Goal: Task Accomplishment & Management: Complete application form

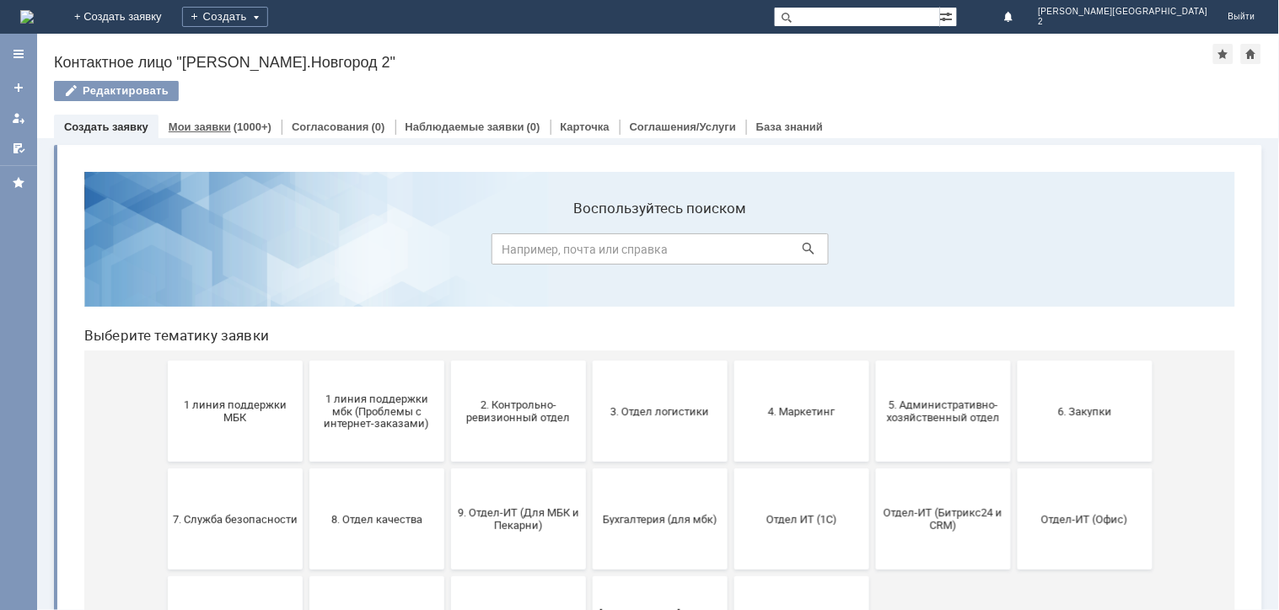
click at [207, 124] on link "Мои заявки" at bounding box center [200, 127] width 62 height 13
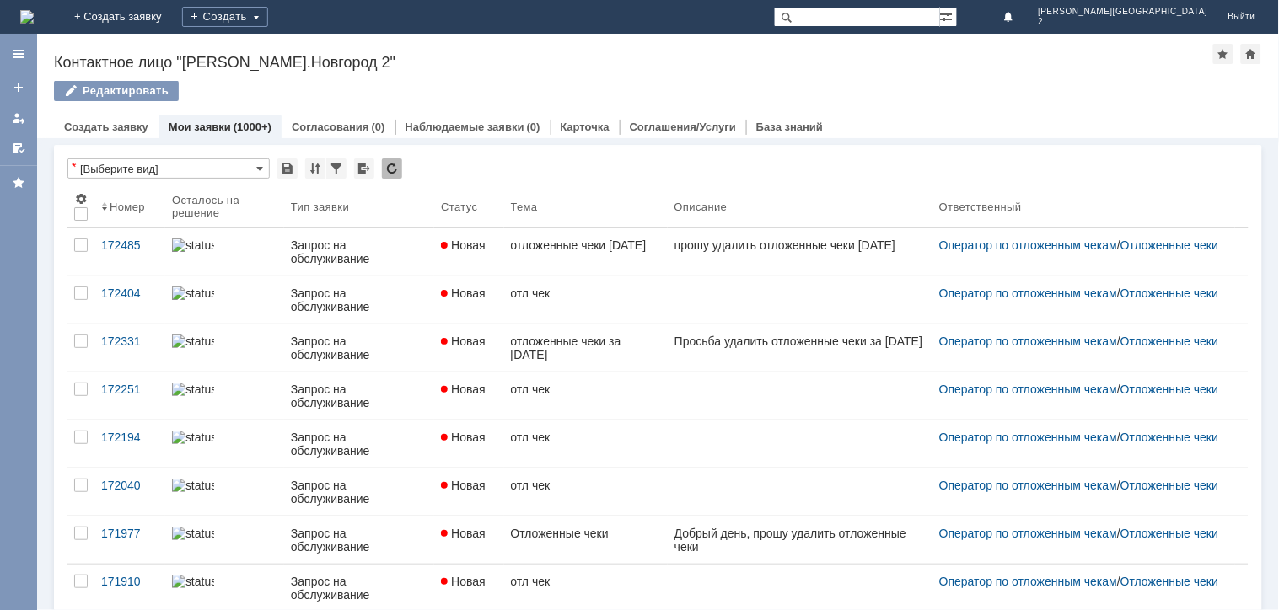
click at [34, 15] on img at bounding box center [26, 16] width 13 height 13
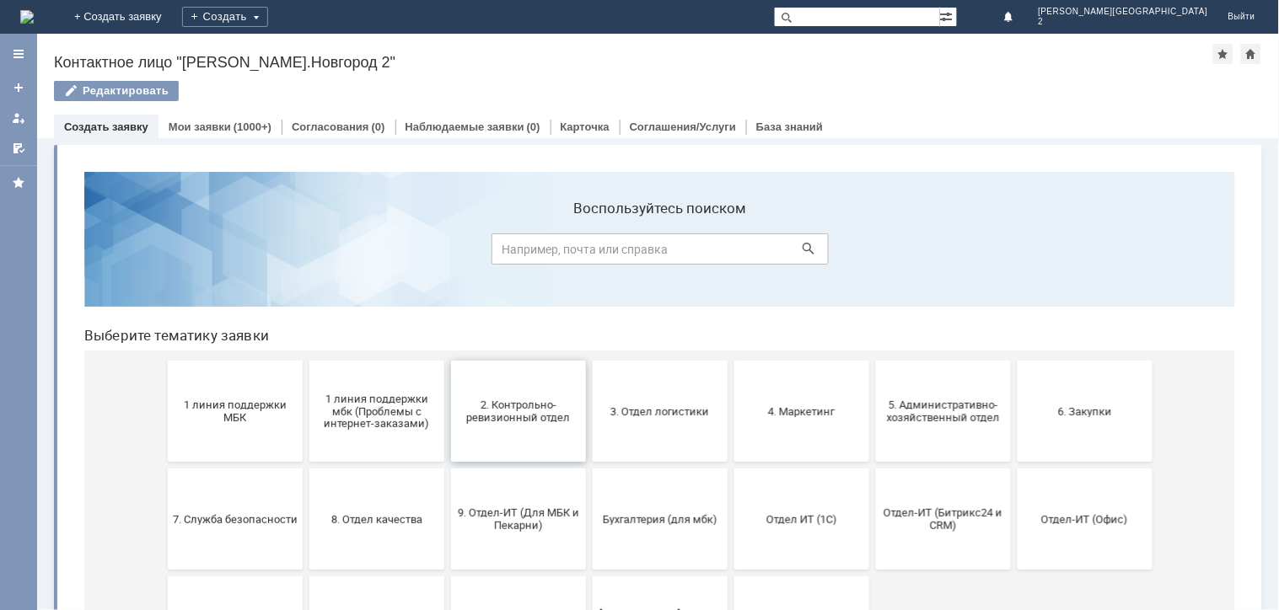
drag, startPoint x: 466, startPoint y: 422, endPoint x: 535, endPoint y: 581, distance: 172.9
click at [466, 422] on span "2. Контрольно-ревизионный отдел" at bounding box center [517, 410] width 125 height 25
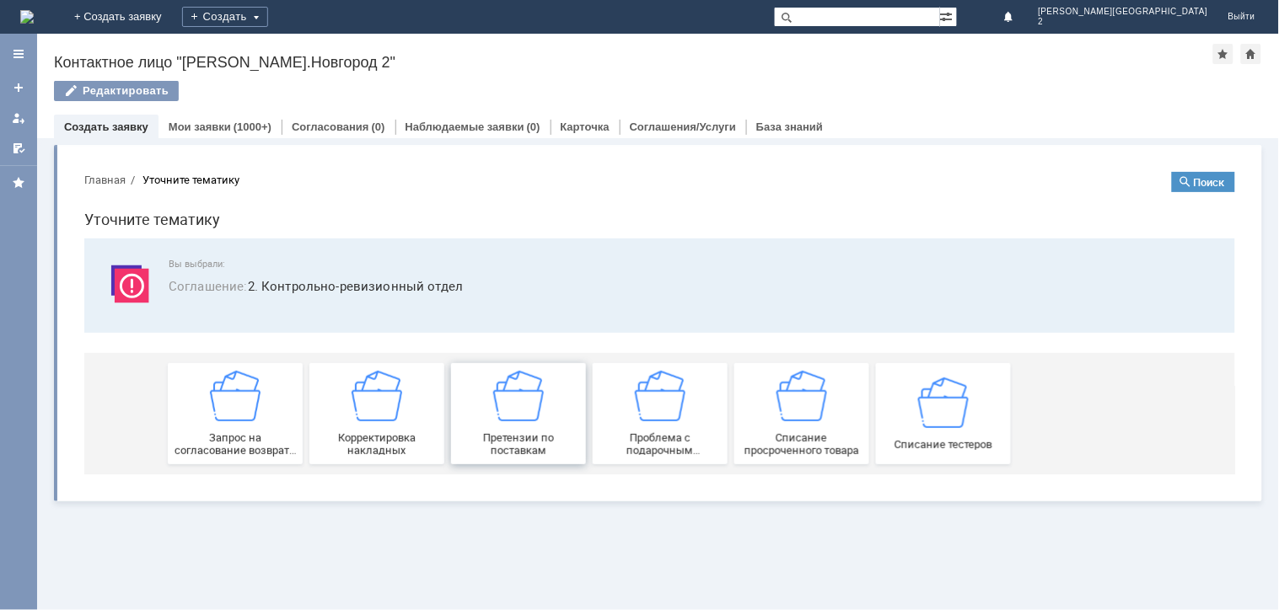
click at [455, 388] on div "Претензии по поставкам" at bounding box center [517, 413] width 125 height 86
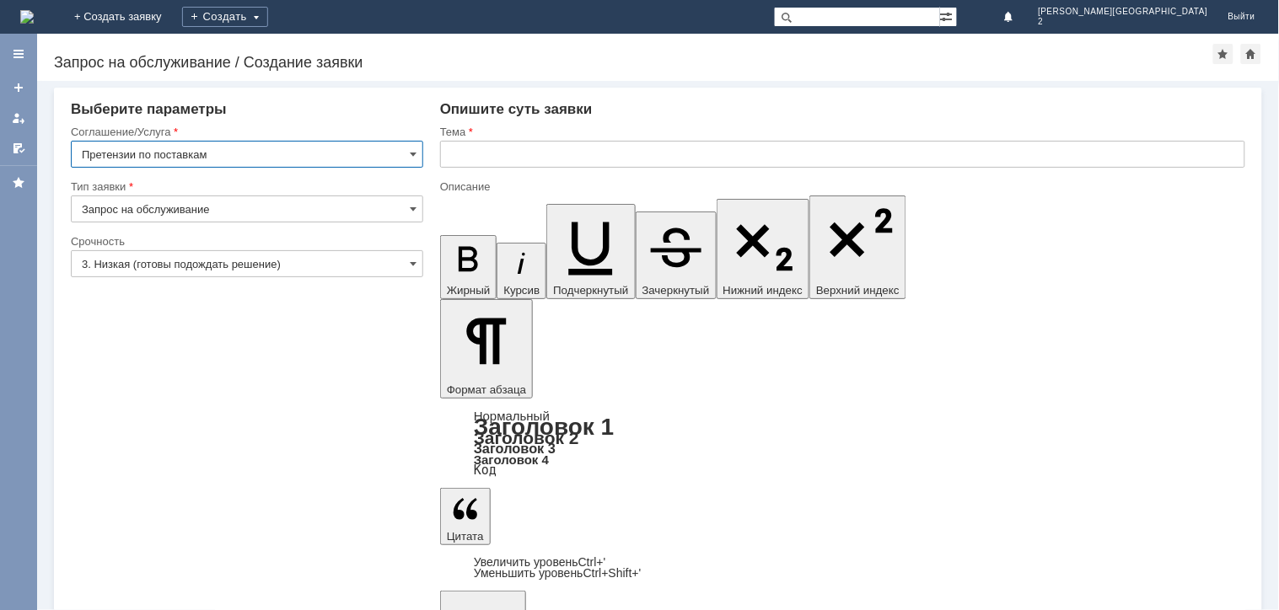
click at [899, 139] on div "Тема" at bounding box center [842, 133] width 805 height 16
click at [910, 145] on input "text" at bounding box center [842, 154] width 805 height 27
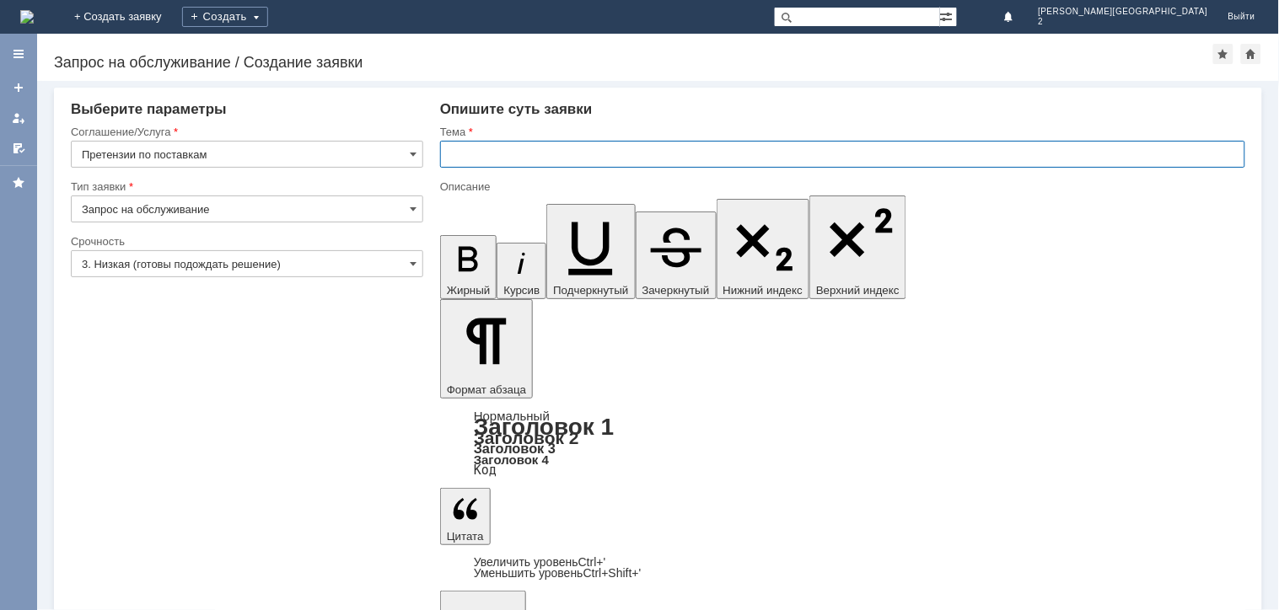
drag, startPoint x: 571, startPoint y: 140, endPoint x: 576, endPoint y: 158, distance: 19.2
click at [571, 141] on input "text" at bounding box center [842, 154] width 805 height 27
paste input "Акт расхождений по поступлению № Т2-1007 от [DATE]"
type input "Акт расхождений по поступлению № Т2-1007 от [DATE]"
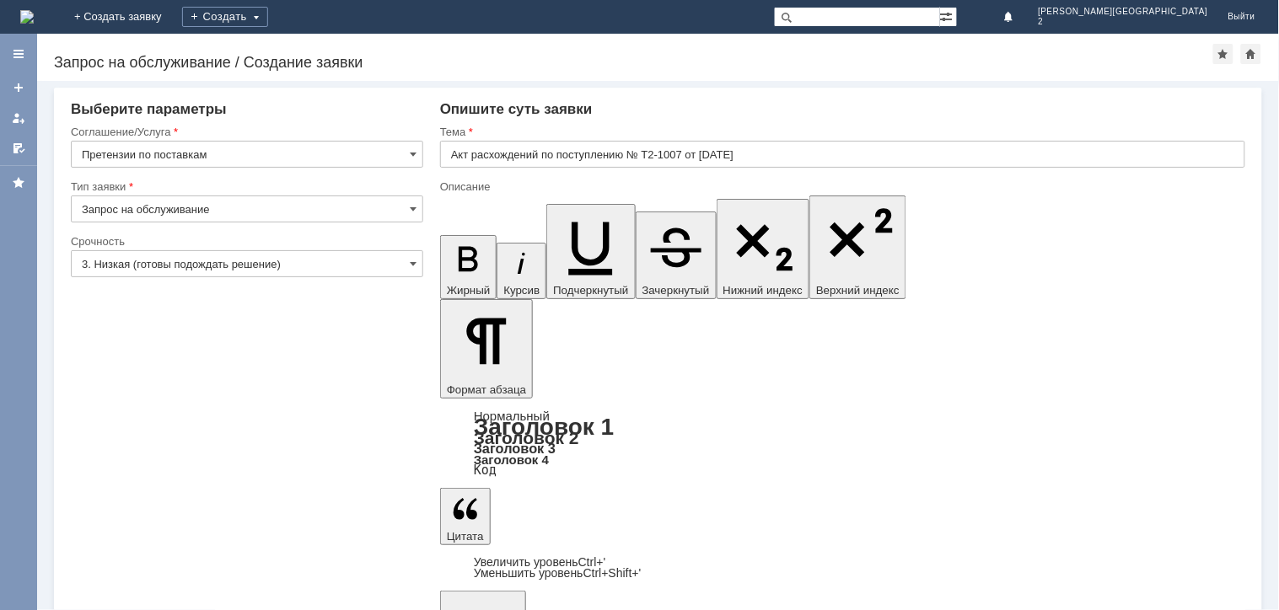
click at [126, 255] on input "3. Низкая (готовы подождать решение)" at bounding box center [247, 263] width 352 height 27
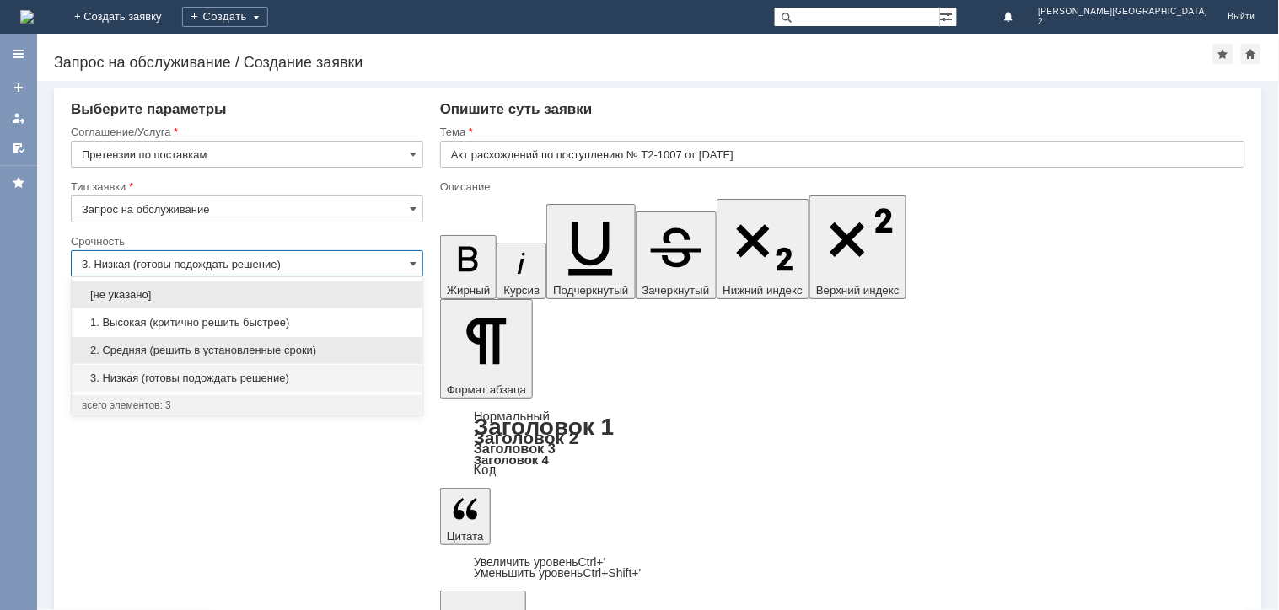
click at [215, 346] on span "2. Средняя (решить в установленные сроки)" at bounding box center [247, 350] width 330 height 13
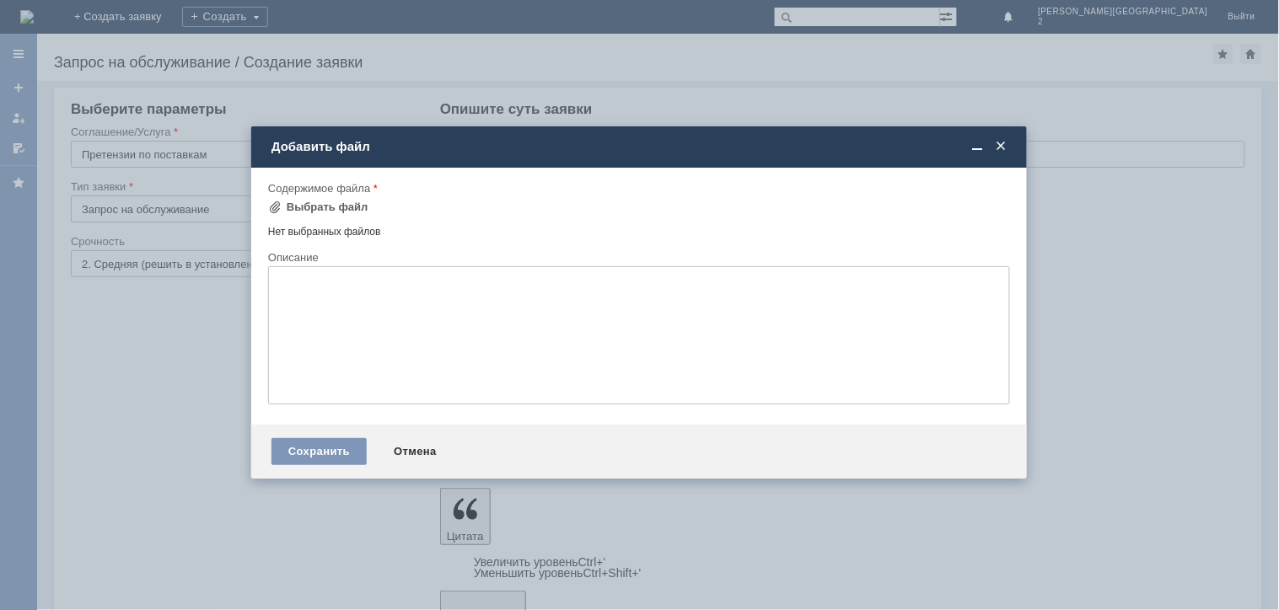
type input "2. Средняя (решить в установленные сроки)"
click at [287, 206] on div "Выбрать файл" at bounding box center [328, 207] width 82 height 13
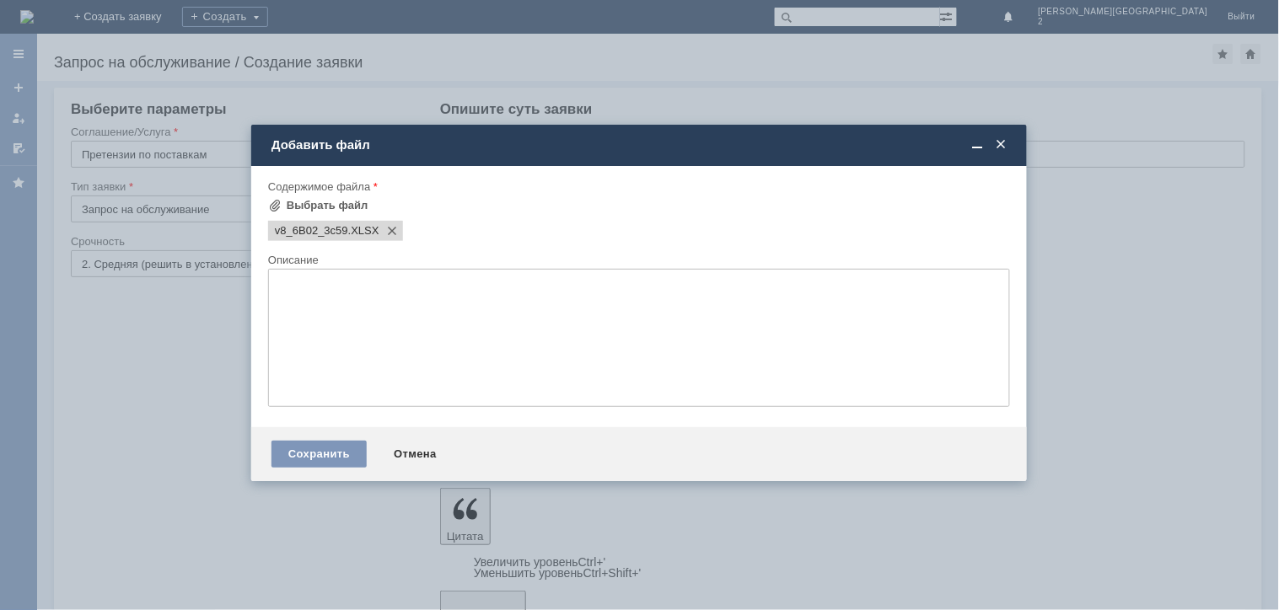
click at [314, 443] on div "Сохранить Отмена" at bounding box center [639, 454] width 776 height 54
click at [334, 457] on div "Сохранить" at bounding box center [318, 454] width 95 height 27
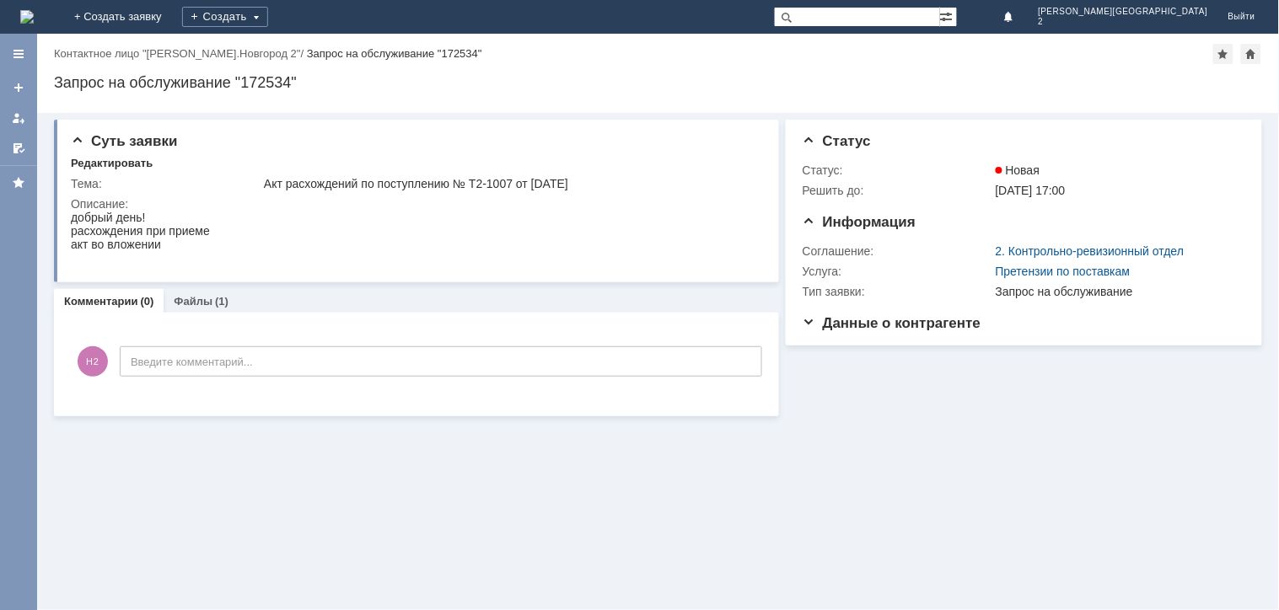
click at [346, 470] on div "Суть заявки Редактировать Тема: Акт расхождений по поступлению № Т2-1007 от 23.…" at bounding box center [658, 361] width 1242 height 497
click at [175, 299] on link "Файлы" at bounding box center [193, 301] width 39 height 13
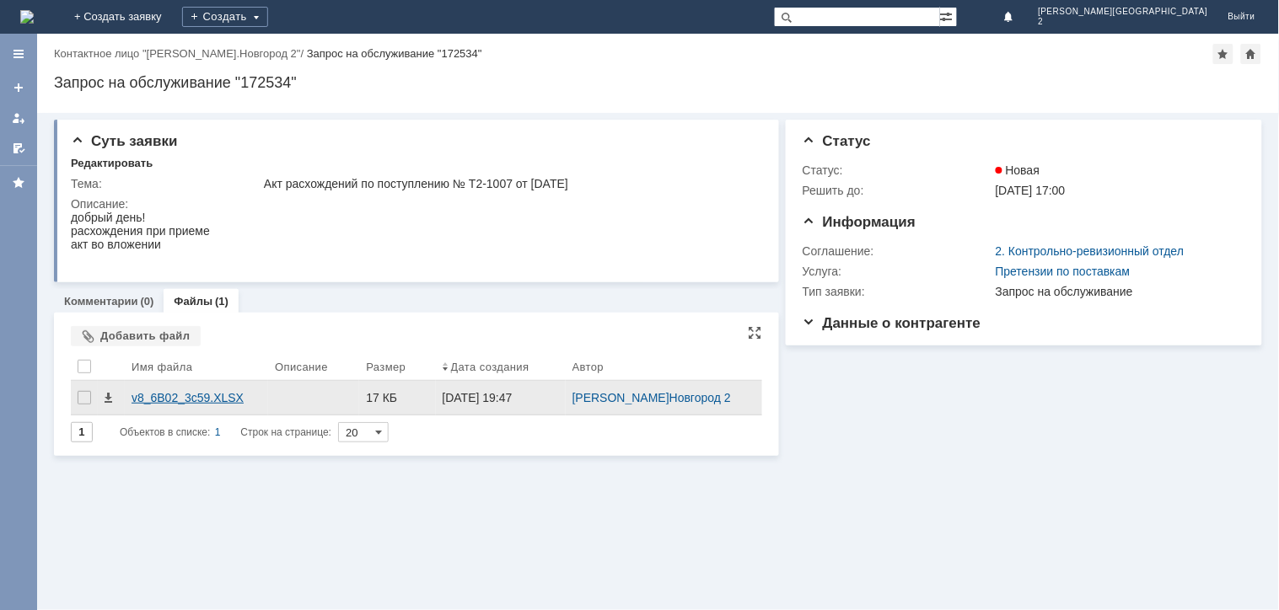
click at [200, 401] on div "v8_6B02_3c59.XLSX" at bounding box center [197, 397] width 130 height 13
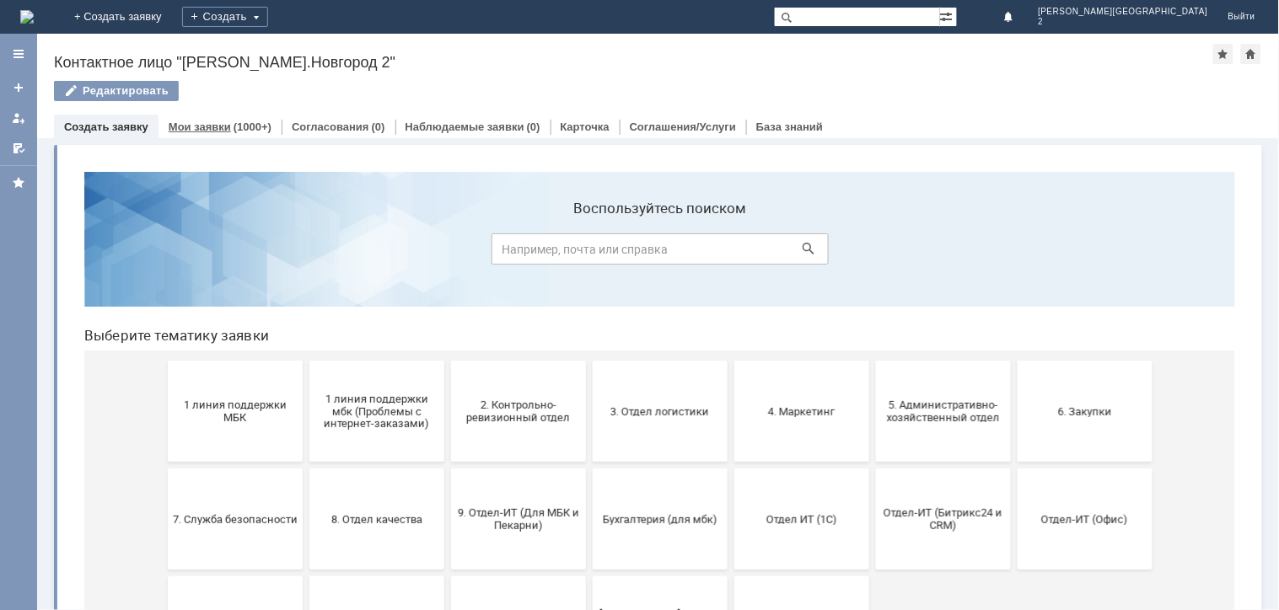
click at [222, 118] on div "Мои заявки (1000+)" at bounding box center [219, 127] width 123 height 24
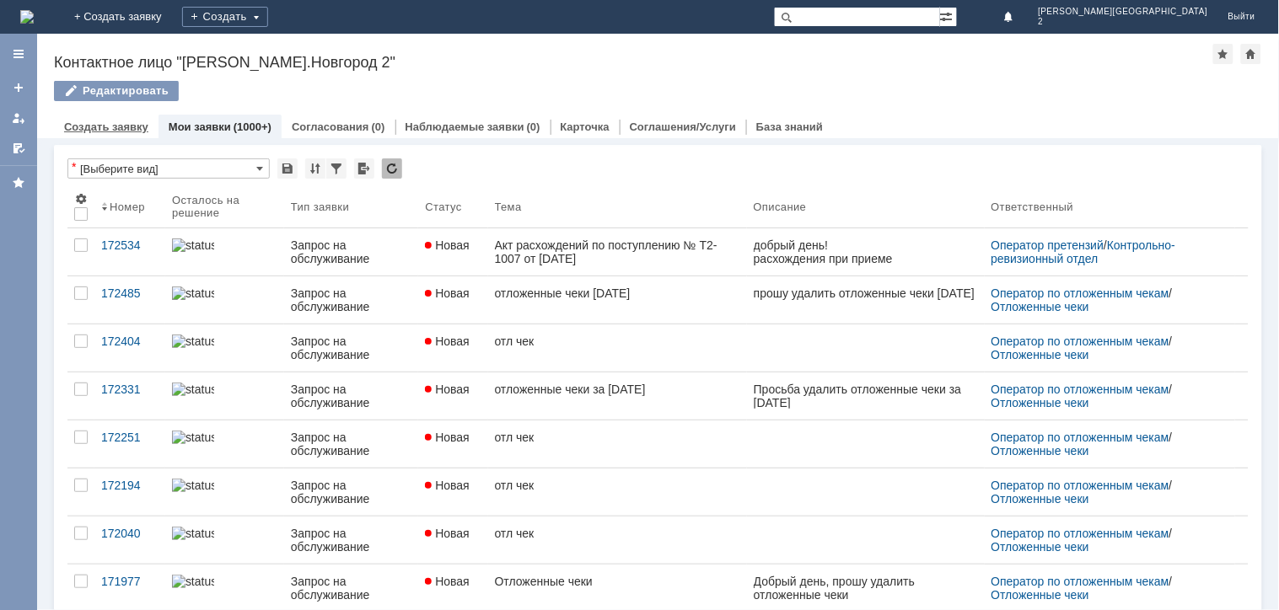
click at [128, 124] on link "Создать заявку" at bounding box center [106, 127] width 84 height 13
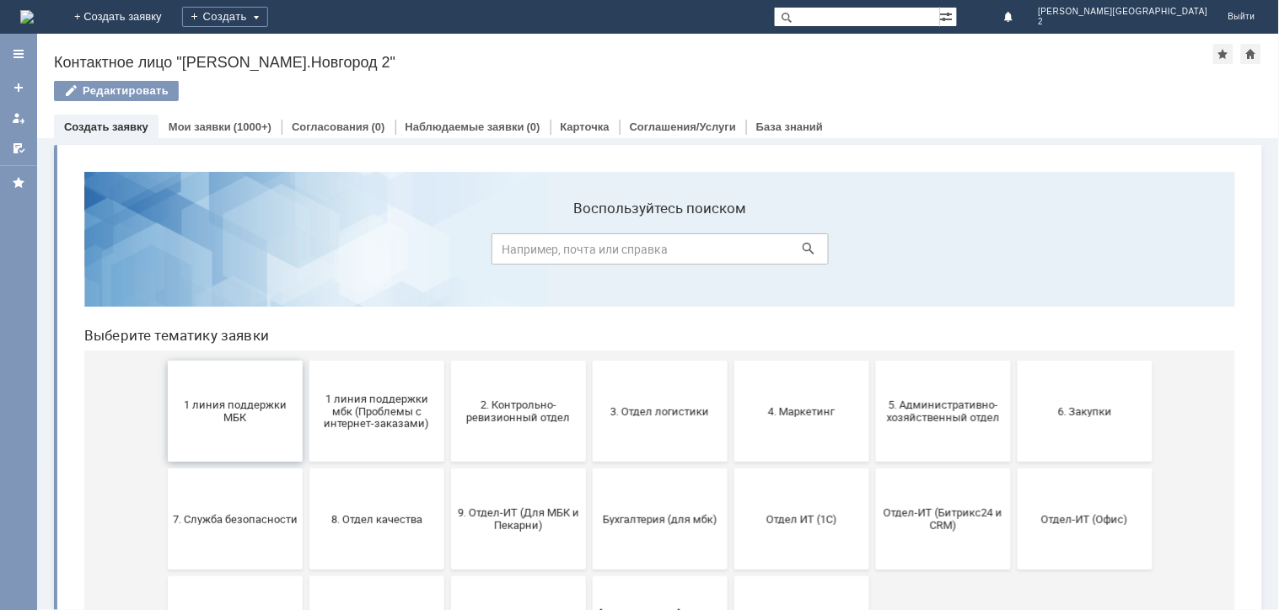
click at [223, 425] on button "1 линия поддержки МБК" at bounding box center [234, 410] width 135 height 101
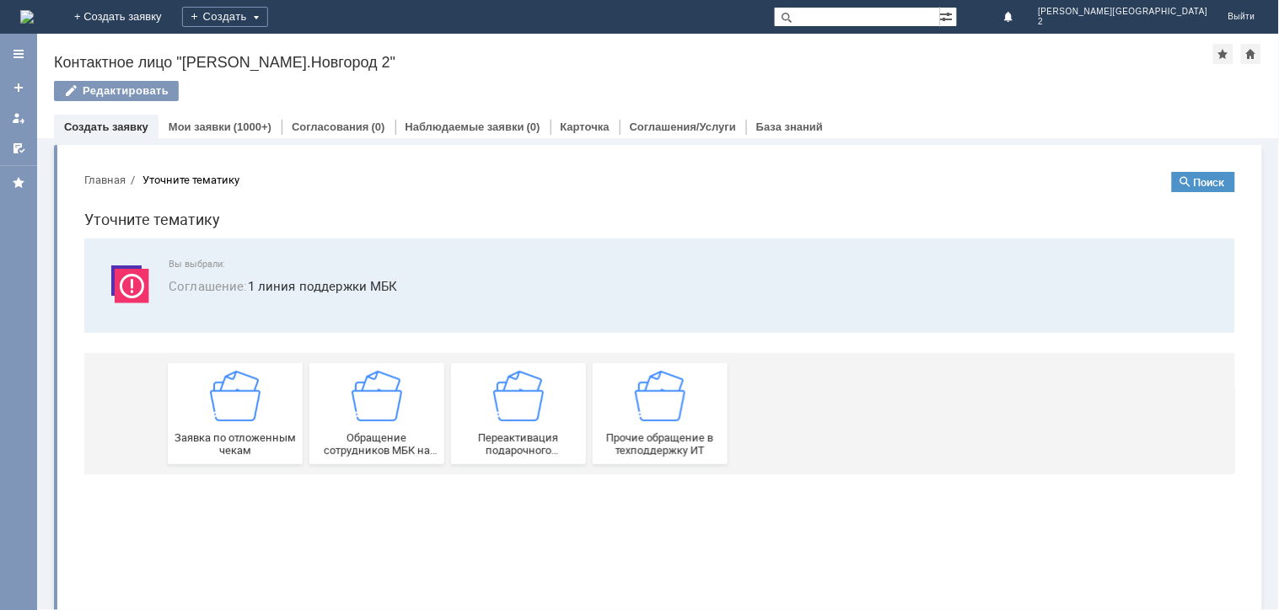
click at [223, 425] on div "Заявка по отложенным чекам" at bounding box center [234, 413] width 125 height 86
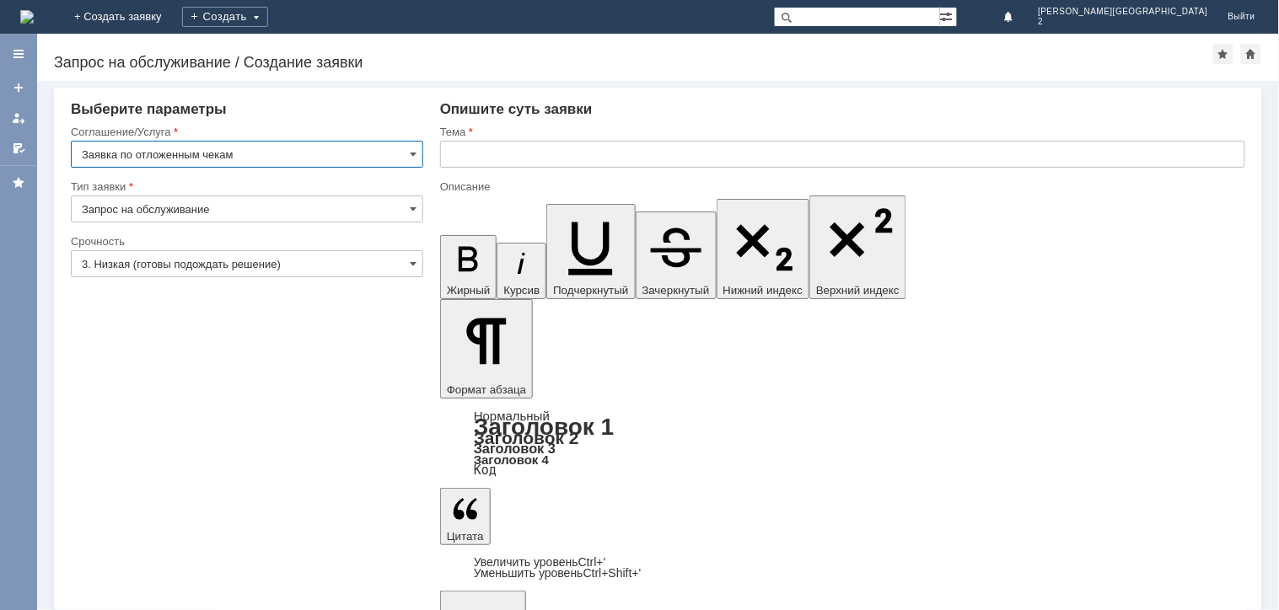
click at [459, 147] on input "text" at bounding box center [842, 154] width 805 height 27
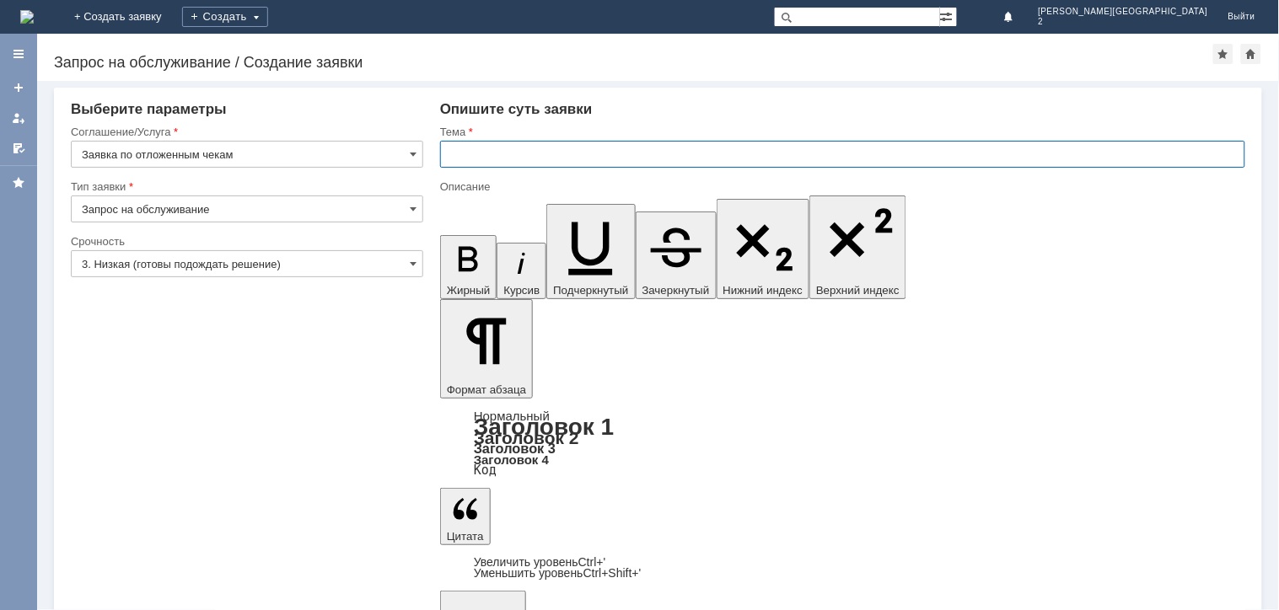
paste input "отложенные чеки 30.08.2025"
type input "отложенные чеки 30.08.2025"
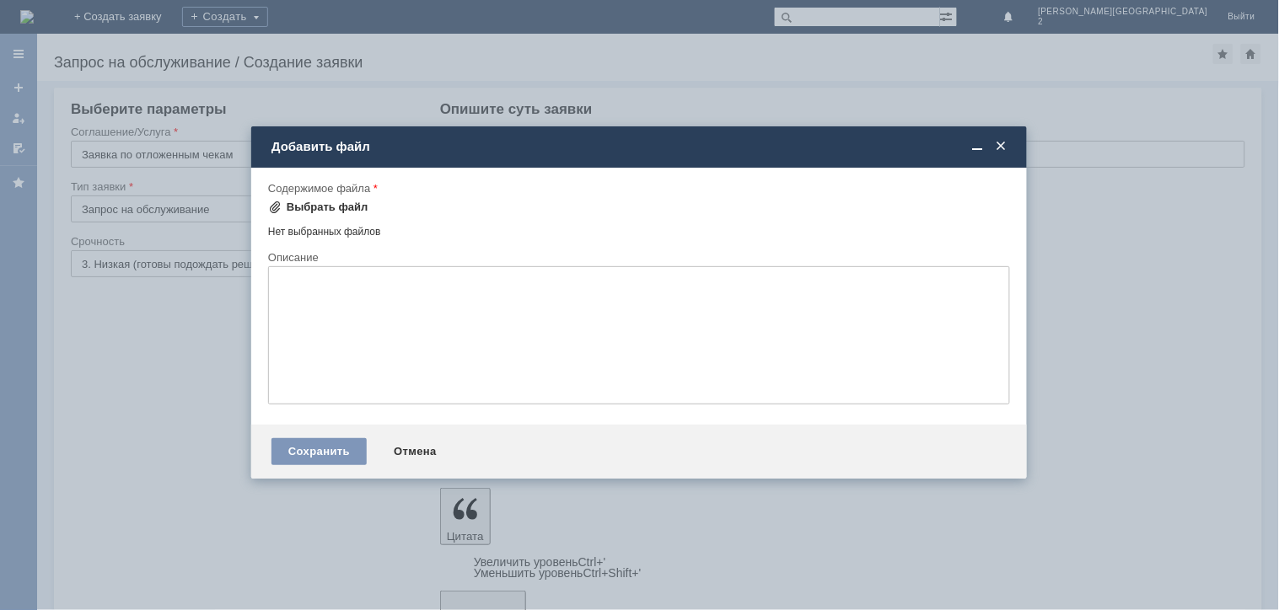
click at [280, 201] on span at bounding box center [274, 207] width 13 height 13
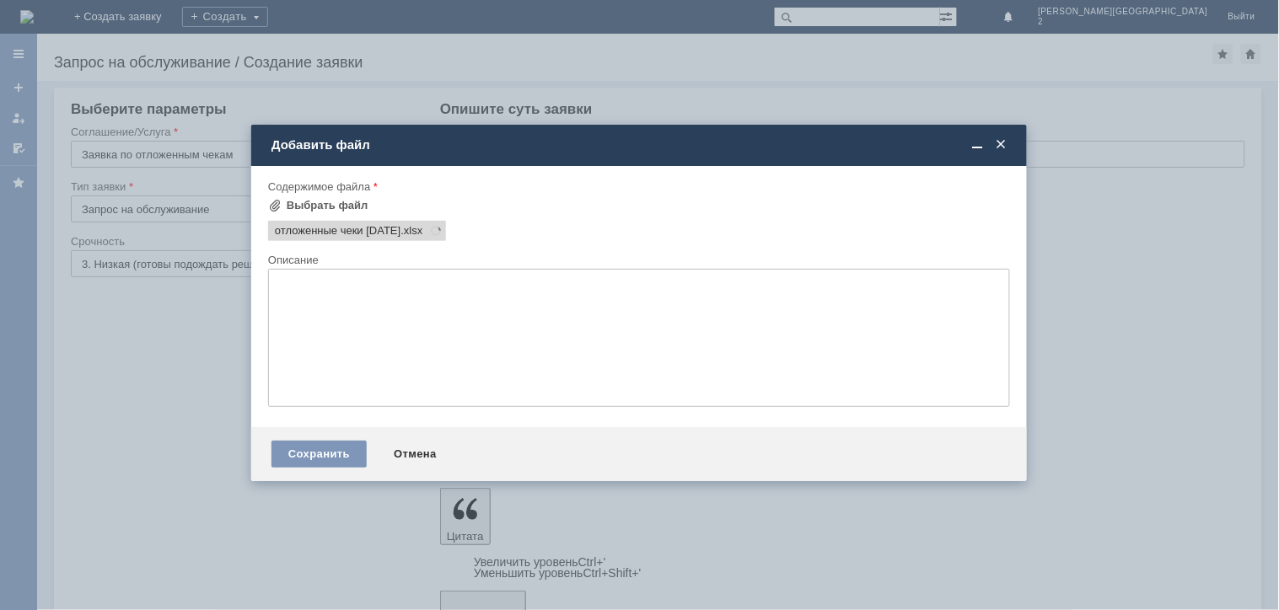
scroll to position [0, 0]
click at [310, 445] on div "Сохранить" at bounding box center [318, 454] width 95 height 27
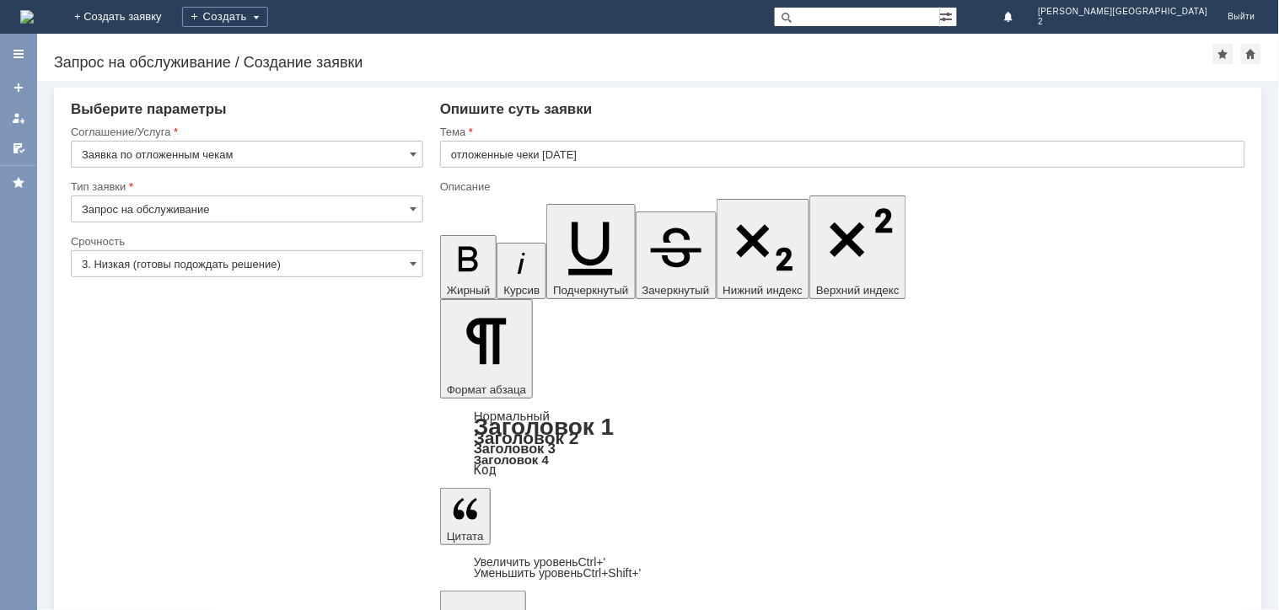
click at [201, 283] on div at bounding box center [247, 283] width 352 height 12
click at [214, 253] on input "3. Низкая (готовы подождать решение)" at bounding box center [247, 263] width 352 height 27
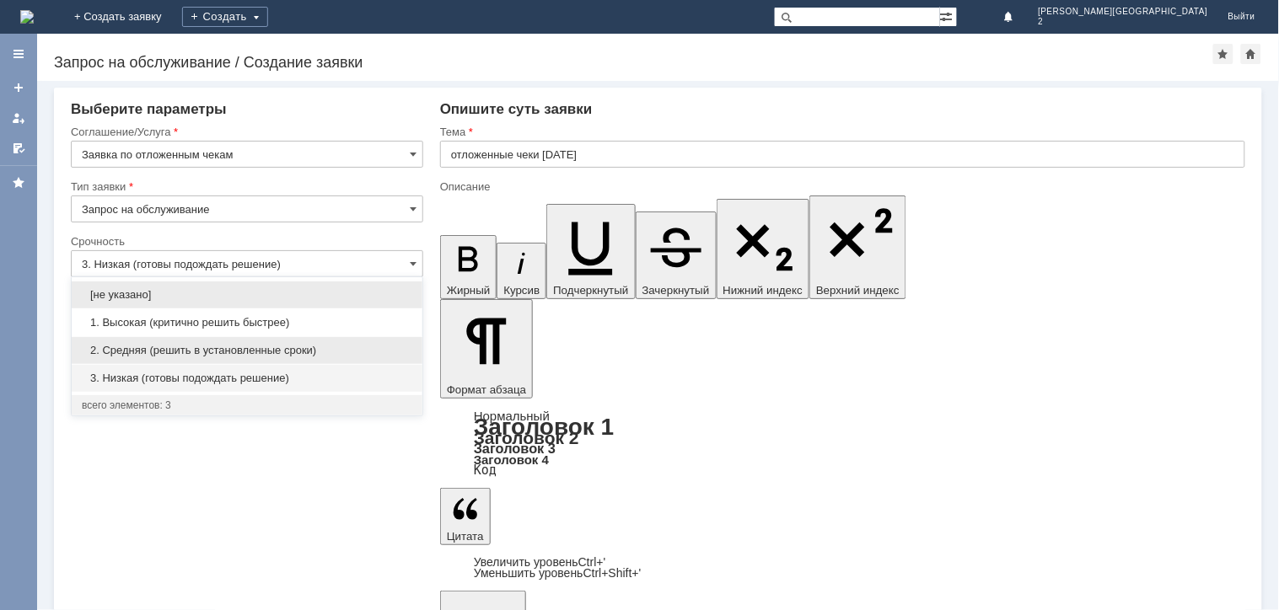
click at [152, 346] on span "2. Средняя (решить в установленные сроки)" at bounding box center [247, 350] width 330 height 13
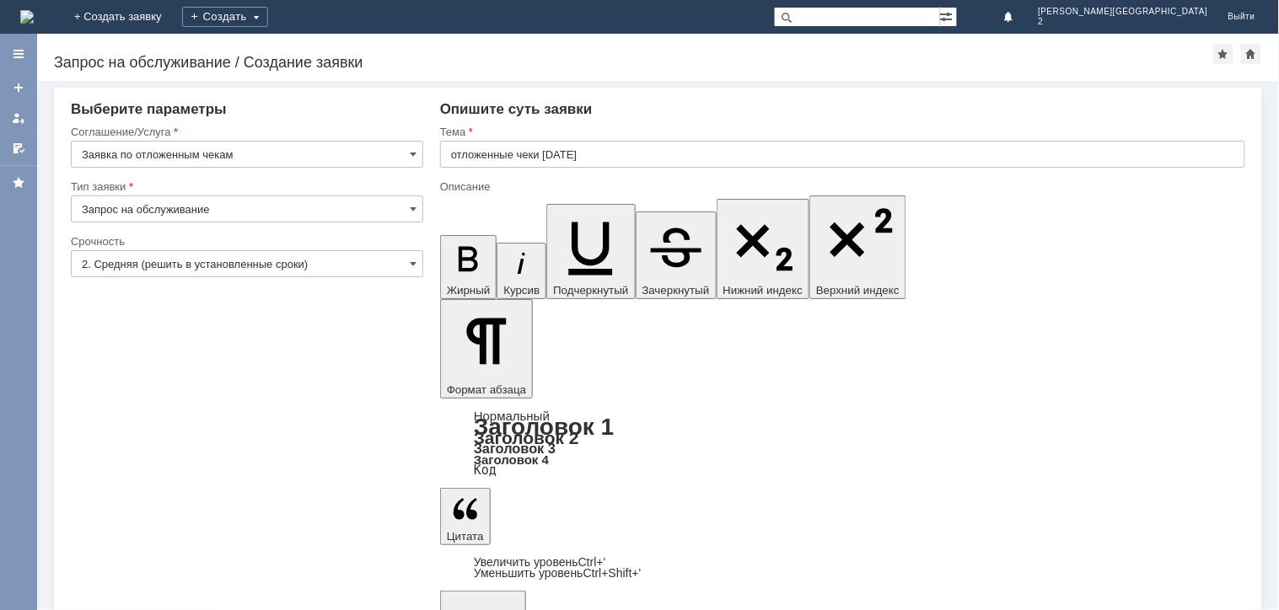
type input "2. Средняя (решить в установленные сроки)"
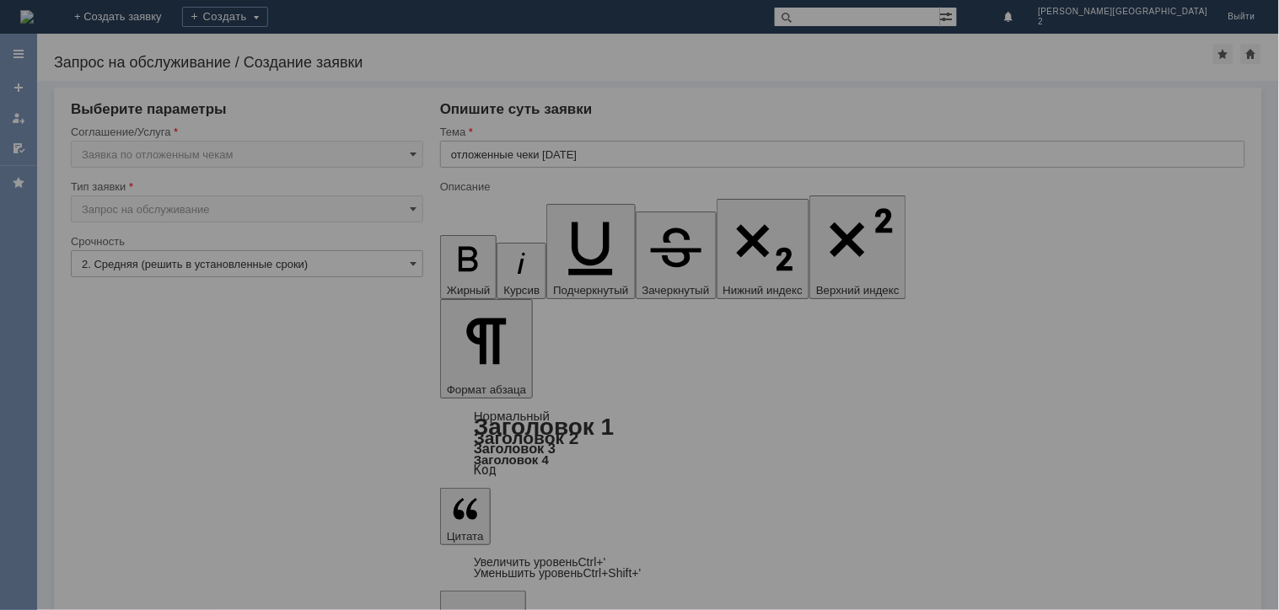
click at [127, 473] on div at bounding box center [639, 305] width 1279 height 610
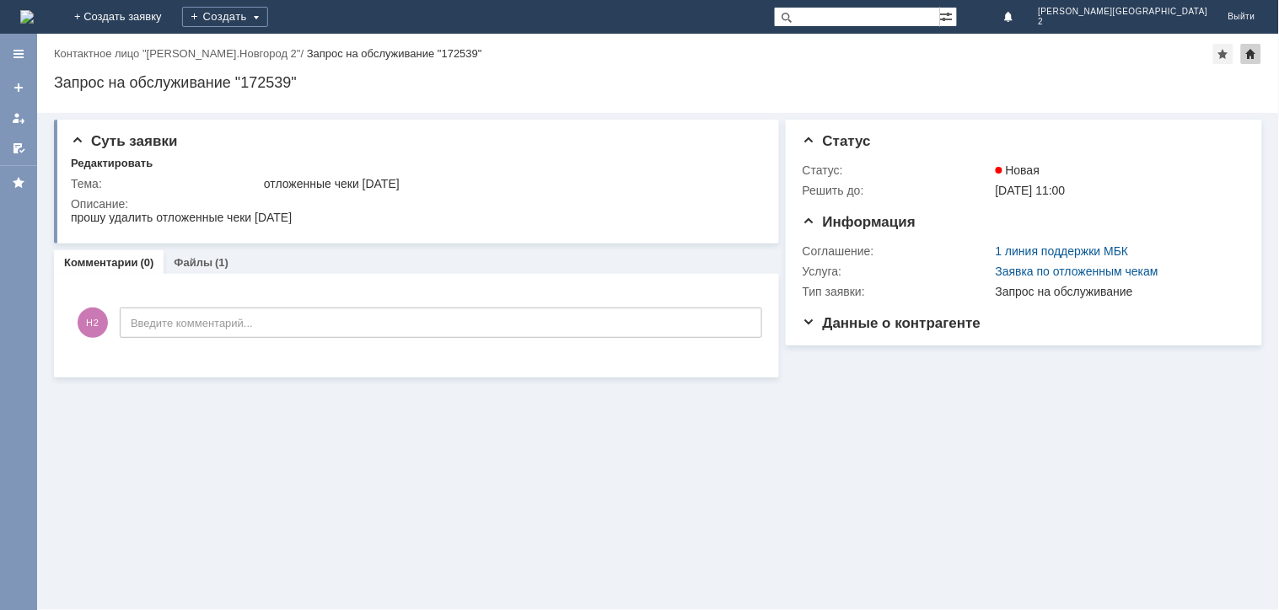
click at [1252, 61] on div at bounding box center [1251, 54] width 20 height 20
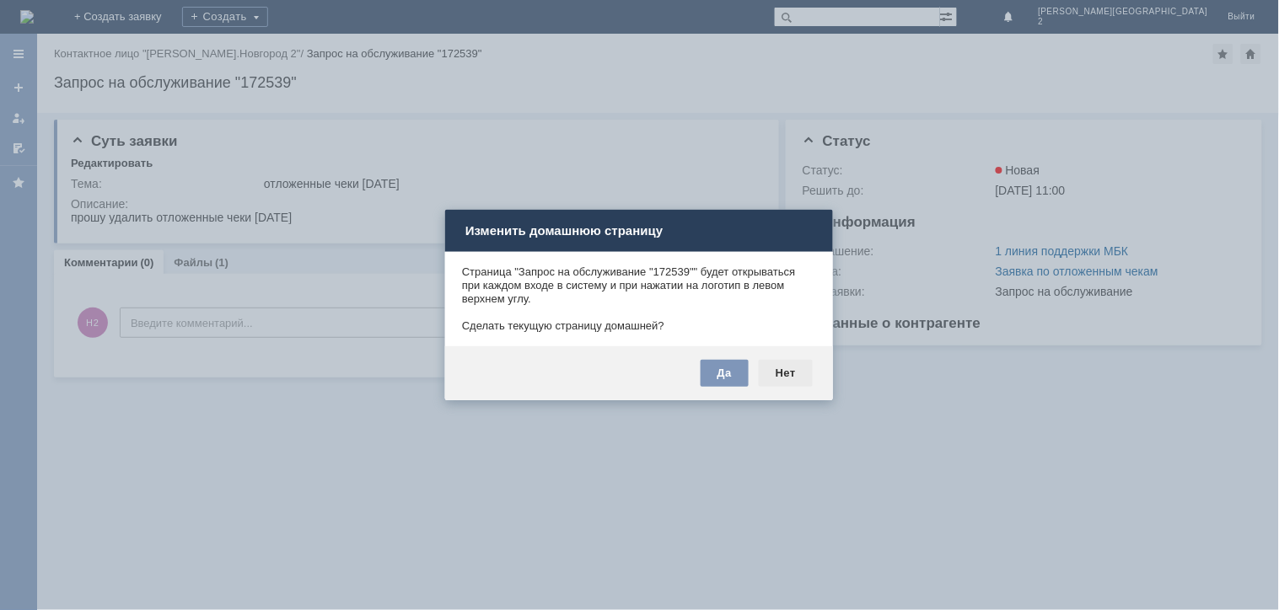
click at [779, 379] on div "Нет" at bounding box center [786, 373] width 54 height 27
